Goal: Information Seeking & Learning: Learn about a topic

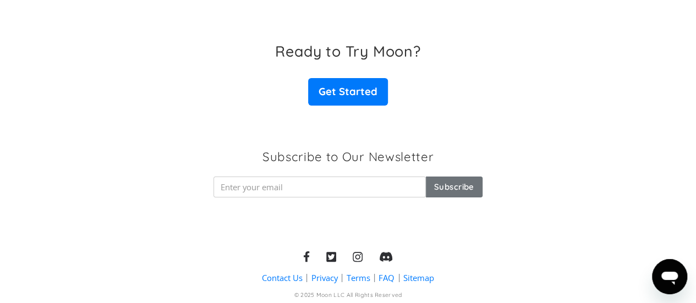
scroll to position [1851, 0]
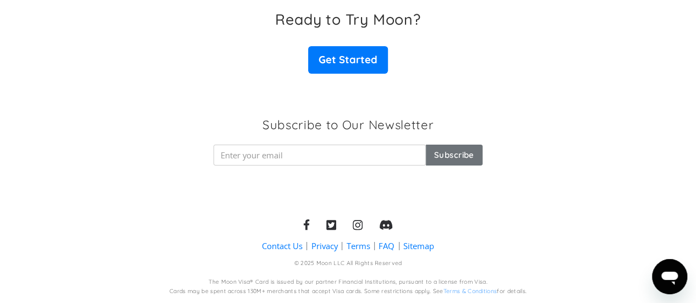
click at [383, 246] on link "FAQ" at bounding box center [387, 246] width 16 height 12
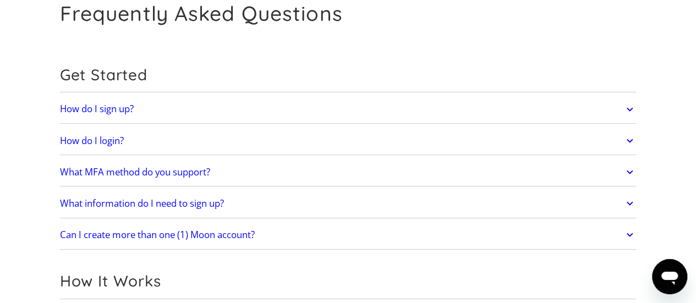
scroll to position [64, 0]
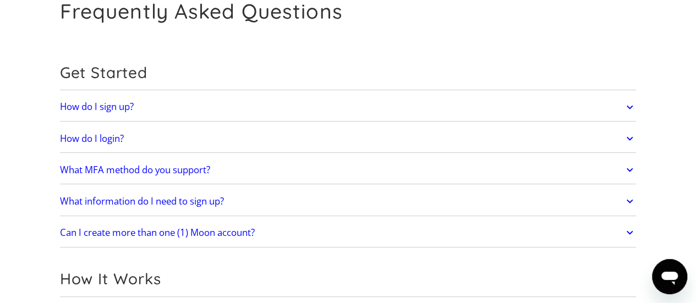
click at [215, 113] on link "How do I sign up?" at bounding box center [348, 107] width 577 height 23
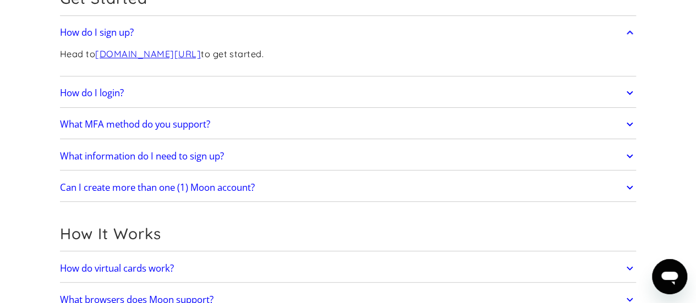
scroll to position [139, 0]
click at [163, 124] on h2 "What MFA method do you support?" at bounding box center [135, 123] width 150 height 11
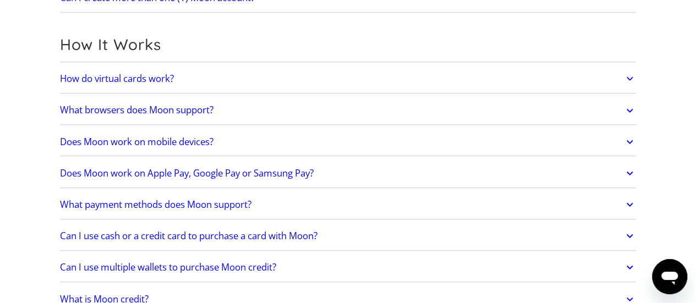
scroll to position [374, 0]
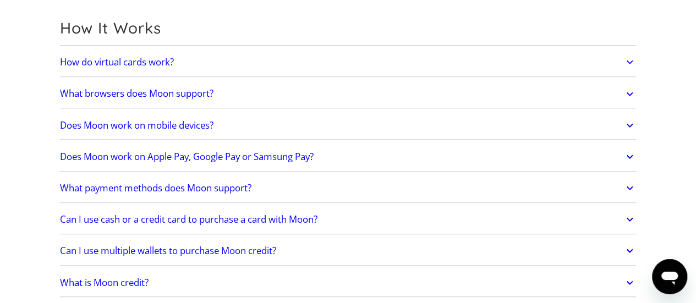
click at [106, 153] on h2 "Does Moon work on Apple Pay, Google Pay or Samsung Pay?" at bounding box center [187, 156] width 254 height 11
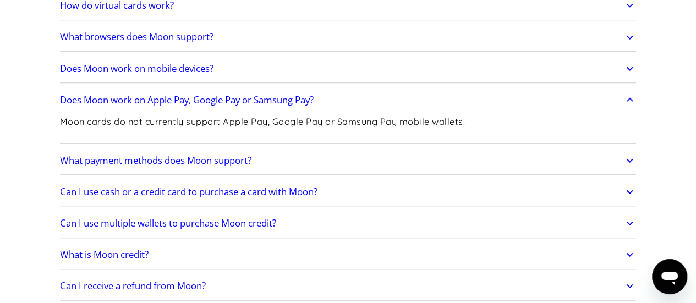
scroll to position [431, 0]
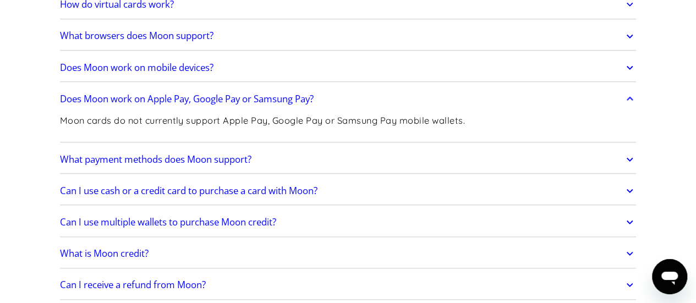
click at [106, 154] on h2 "What payment methods does Moon support?" at bounding box center [155, 159] width 191 height 11
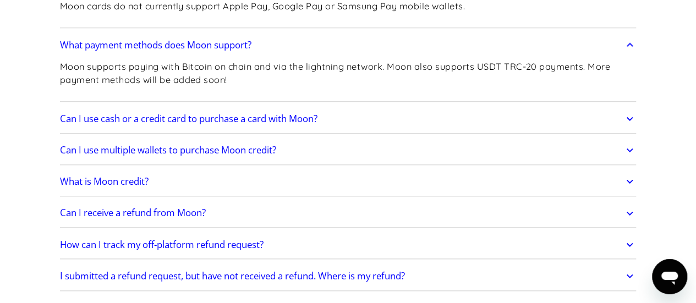
scroll to position [548, 0]
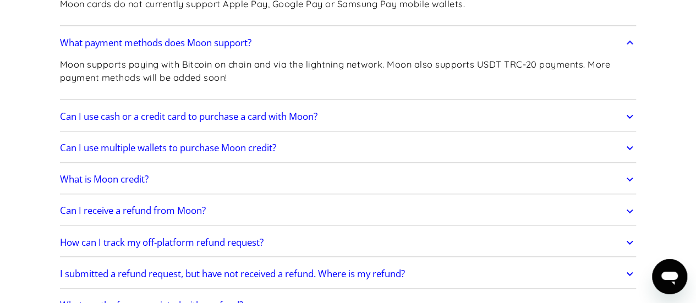
click at [169, 117] on h2 "Can I use cash or a credit card to purchase a card with Moon?" at bounding box center [188, 116] width 257 height 11
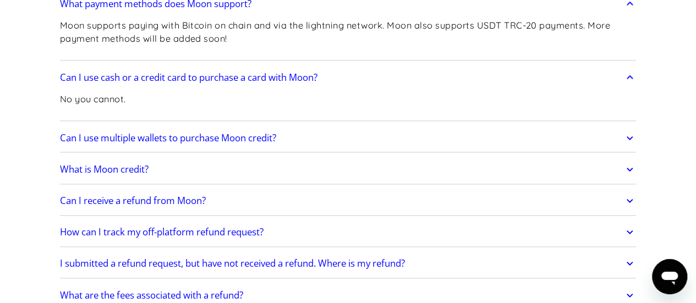
scroll to position [594, 0]
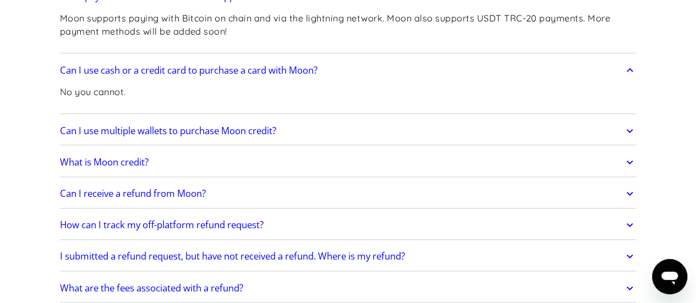
click at [140, 129] on h2 "Can I use multiple wallets to purchase Moon credit?" at bounding box center [168, 130] width 216 height 11
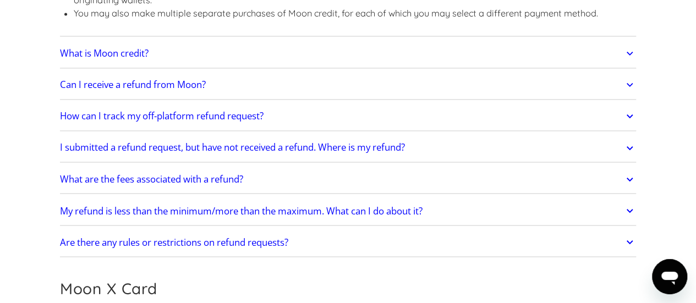
scroll to position [848, 0]
